Goal: Transaction & Acquisition: Download file/media

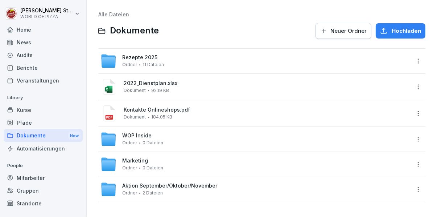
click at [143, 60] on span "Rezepte 2025" at bounding box center [139, 57] width 35 height 6
click at [227, 143] on div "WOP Inside Ordner 0 Dateien" at bounding box center [256, 139] width 310 height 16
click at [168, 165] on div "Marketing Ordner 0 Dateien" at bounding box center [256, 164] width 310 height 16
click at [182, 189] on div "Aktion September/Oktober/November Ordner 2 Dateien" at bounding box center [169, 188] width 95 height 13
click at [54, 81] on div "Veranstaltungen" at bounding box center [43, 80] width 79 height 13
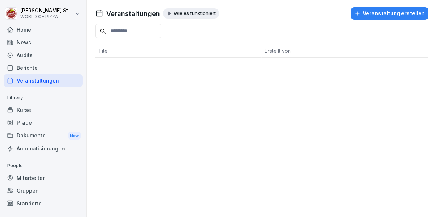
click at [35, 69] on div "Berichte" at bounding box center [43, 67] width 79 height 13
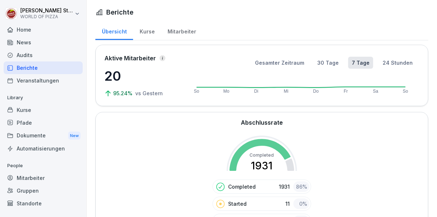
click at [30, 54] on div "Audits" at bounding box center [43, 55] width 79 height 13
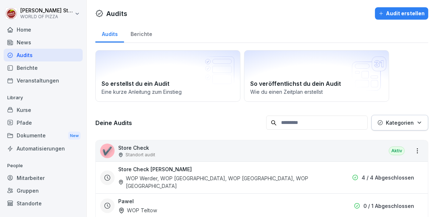
click at [37, 42] on div "News" at bounding box center [43, 42] width 79 height 13
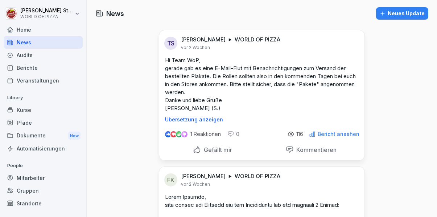
click at [36, 31] on div "Home" at bounding box center [43, 29] width 79 height 13
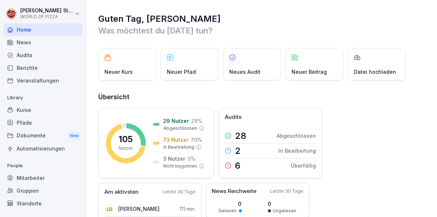
click at [30, 111] on div "Kurse" at bounding box center [43, 109] width 79 height 13
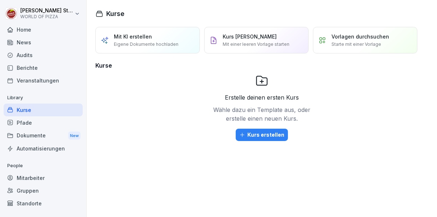
click at [24, 122] on div "Pfade" at bounding box center [43, 122] width 79 height 13
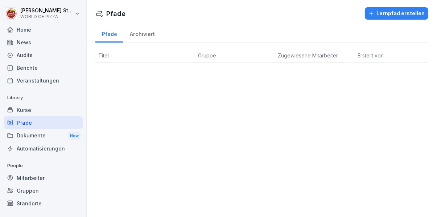
click at [30, 138] on div "Dokumente New" at bounding box center [43, 135] width 79 height 13
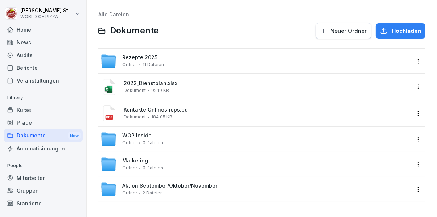
click at [196, 189] on div "Aktion September/Oktober/November Ordner 2 Dateien" at bounding box center [169, 188] width 95 height 13
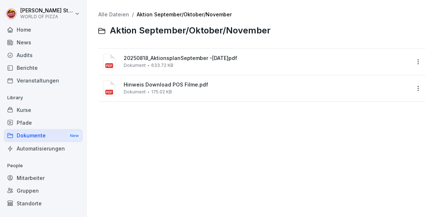
click at [204, 88] on div "Hinweis Download POS Filme.pdf Dokument 175.02 KB" at bounding box center [267, 88] width 287 height 13
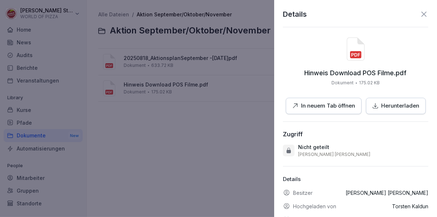
click at [397, 107] on p "Herunterladen" at bounding box center [401, 106] width 38 height 8
click at [184, 135] on div at bounding box center [218, 108] width 437 height 217
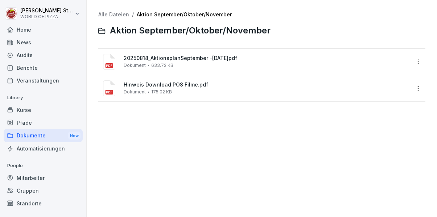
click at [41, 138] on div "Dokumente New" at bounding box center [43, 135] width 79 height 13
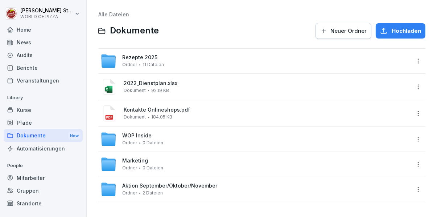
click at [203, 55] on div "Rezepte 2025 Ordner 11 Dateien" at bounding box center [256, 61] width 310 height 16
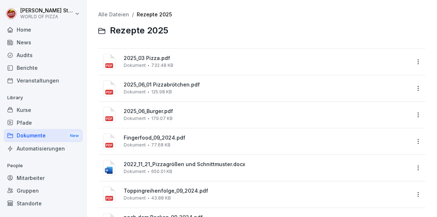
click at [245, 66] on div "2025_03 Pizza.pdf Dokument 732.48 KB" at bounding box center [267, 61] width 287 height 13
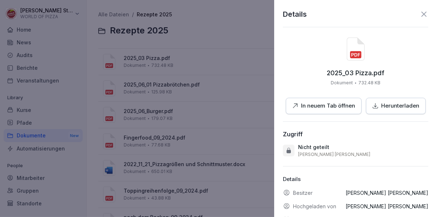
click at [345, 106] on p "In neuem Tab öffnen" at bounding box center [329, 106] width 54 height 8
